Goal: Browse casually

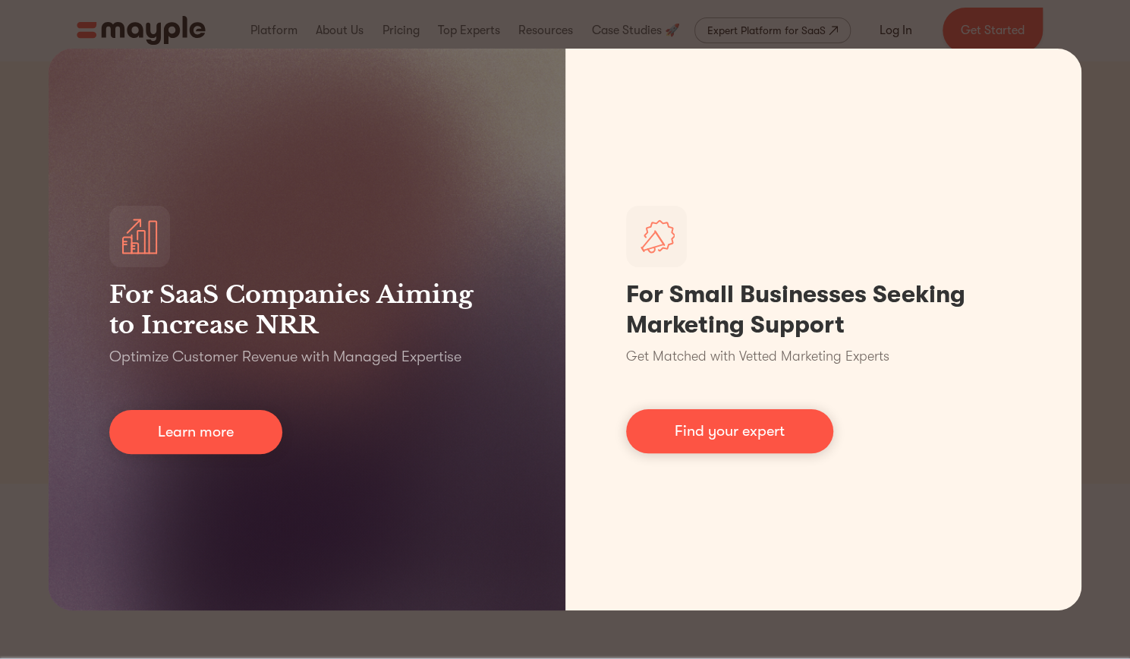
click at [1101, 83] on div "For SaaS Companies Aiming to Increase NRR Optimize Customer Revenue with Manage…" at bounding box center [565, 329] width 1130 height 659
click at [1096, 84] on div "For SaaS Companies Aiming to Increase NRR Optimize Customer Revenue with Manage…" at bounding box center [565, 329] width 1130 height 659
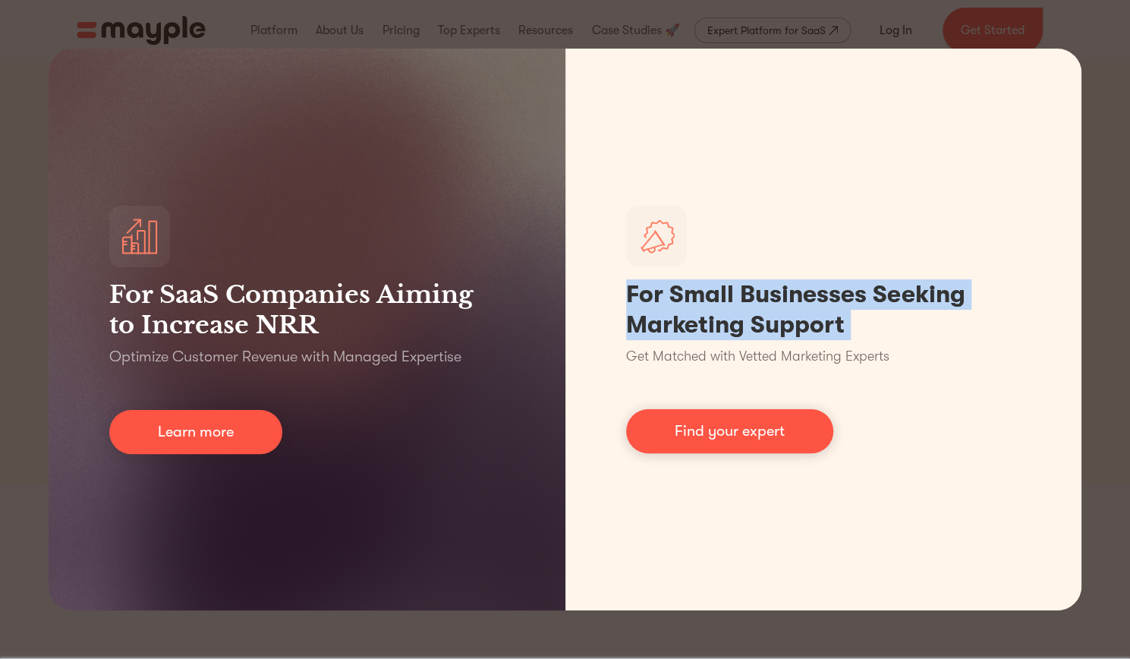
click at [1096, 84] on div "For SaaS Companies Aiming to Increase NRR Optimize Customer Revenue with Manage…" at bounding box center [565, 329] width 1130 height 659
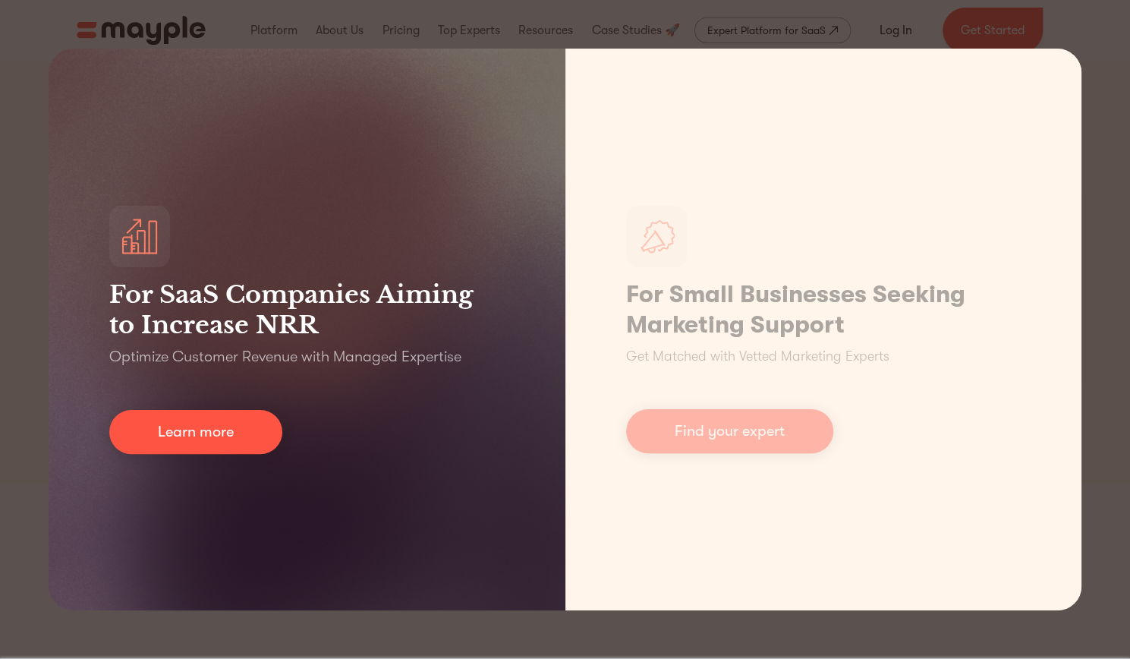
click at [52, 31] on div "For SaaS Companies Aiming to Increase NRR Optimize Customer Revenue with Manage…" at bounding box center [565, 329] width 1130 height 659
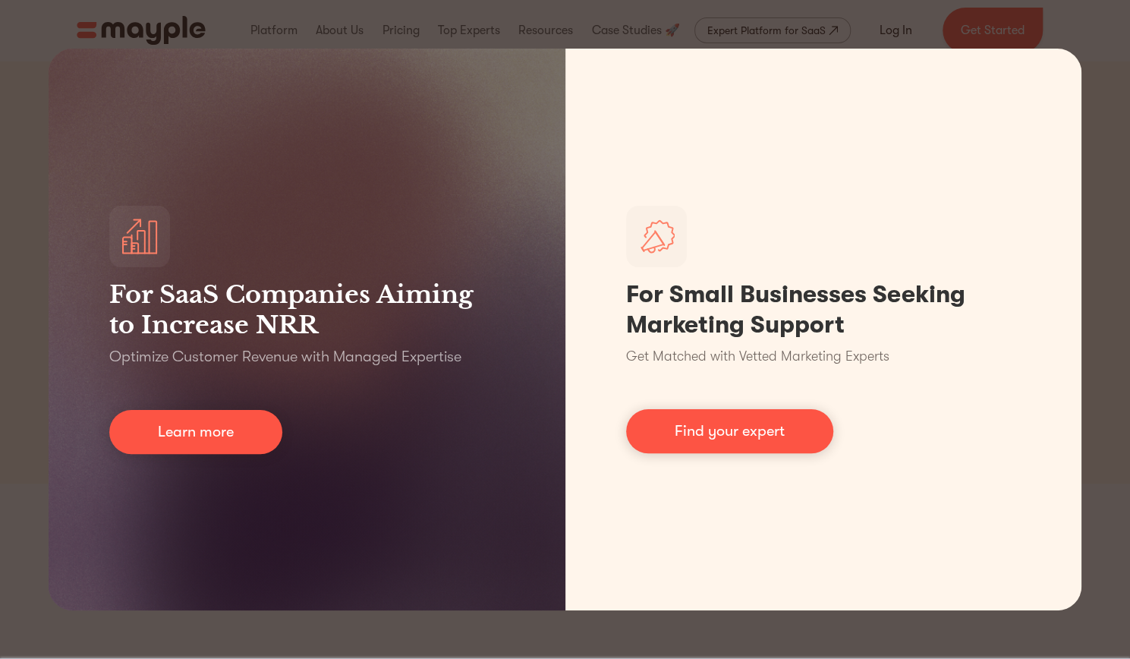
click at [52, 31] on div "For SaaS Companies Aiming to Increase NRR Optimize Customer Revenue with Manage…" at bounding box center [565, 329] width 1130 height 659
